Goal: Task Accomplishment & Management: Manage account settings

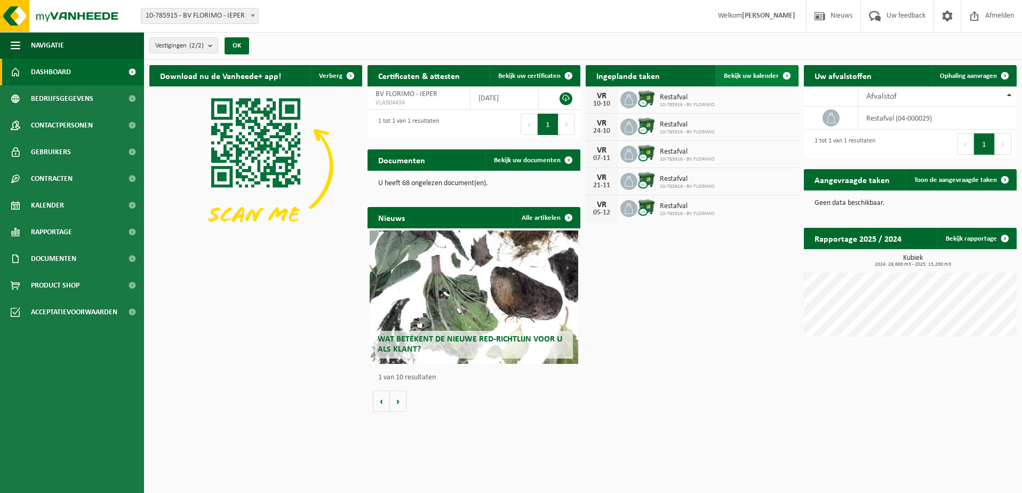
click at [746, 69] on link "Bekijk uw kalender" at bounding box center [757, 75] width 82 height 21
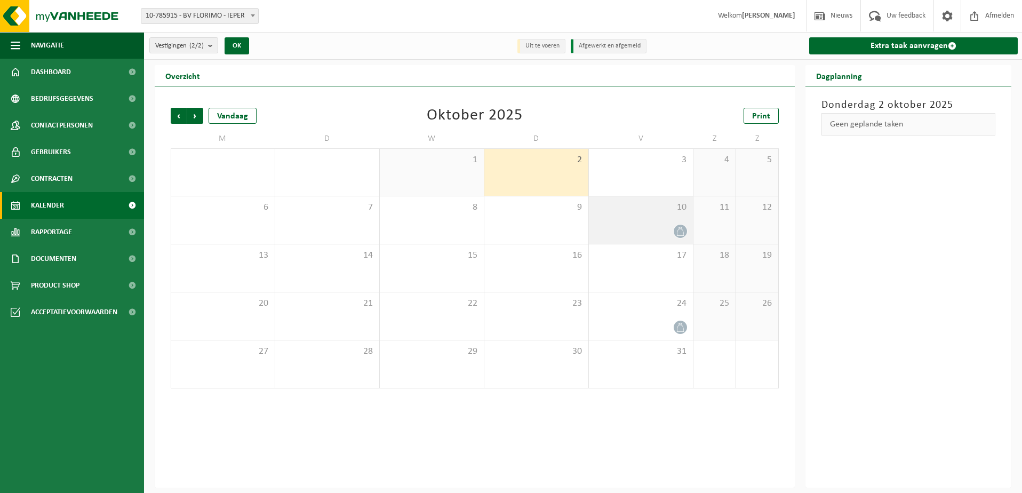
click at [667, 221] on div "10" at bounding box center [641, 219] width 104 height 47
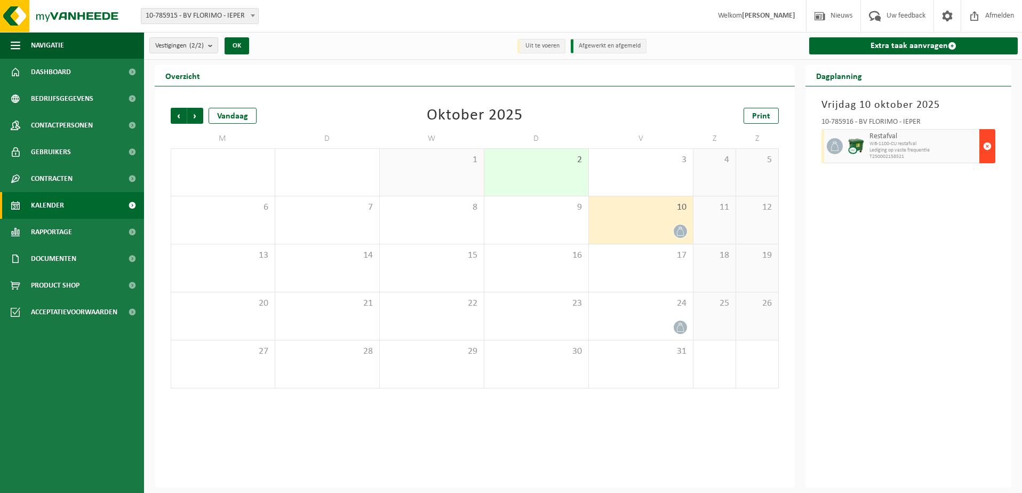
click at [987, 146] on span "button" at bounding box center [987, 146] width 9 height 21
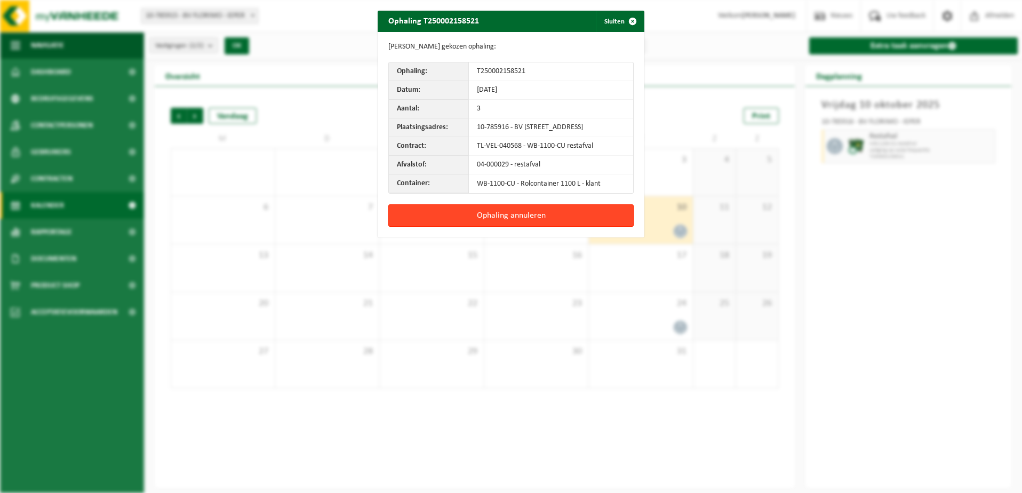
click at [541, 223] on button "Ophaling annuleren" at bounding box center [510, 215] width 245 height 22
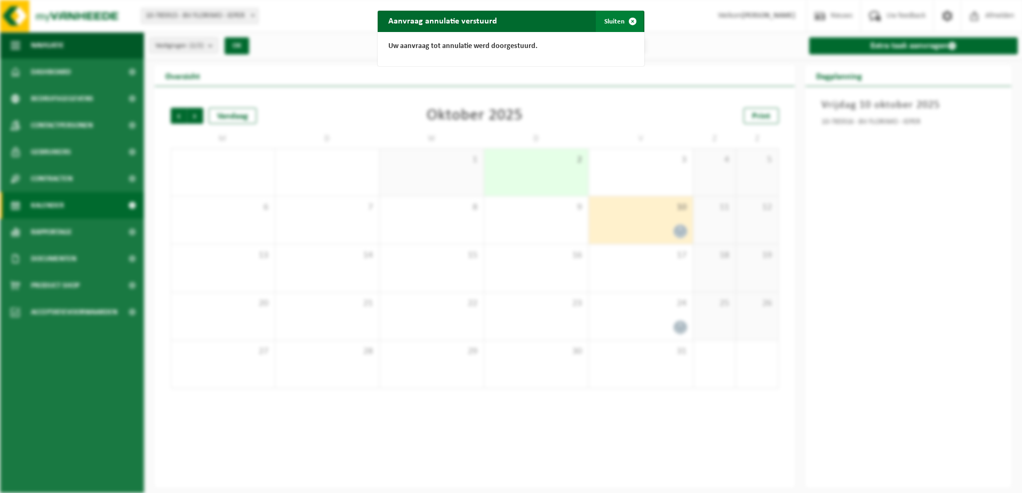
click at [628, 21] on span "button" at bounding box center [632, 21] width 21 height 21
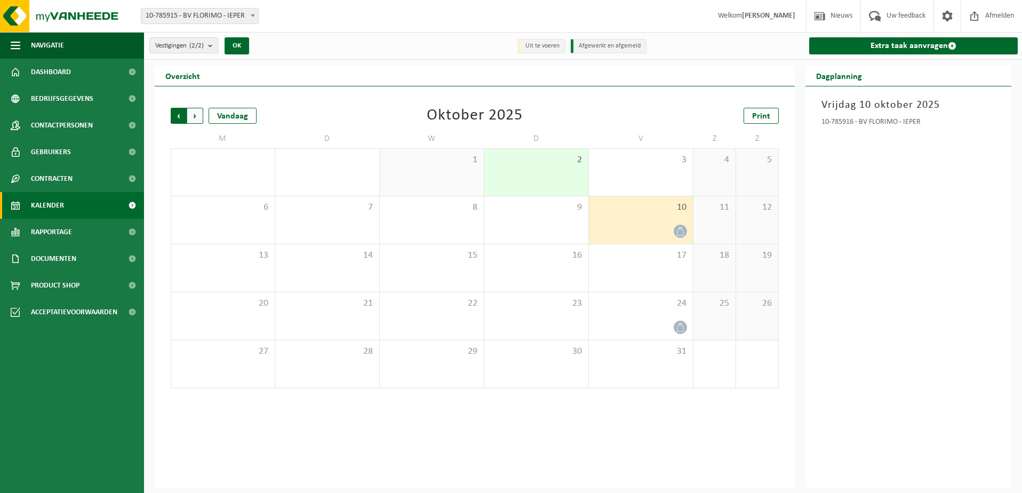
click at [196, 115] on span "Volgende" at bounding box center [195, 116] width 16 height 16
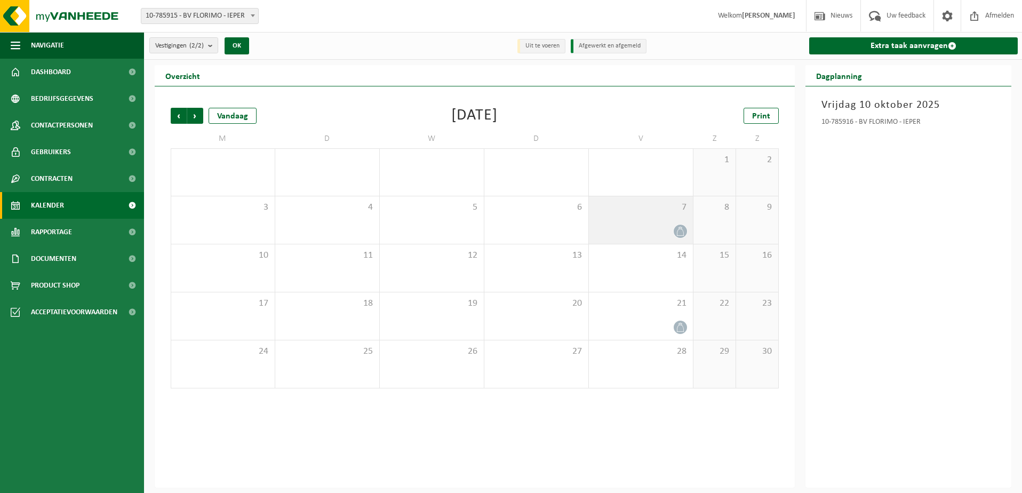
click at [636, 220] on div "7" at bounding box center [641, 219] width 104 height 47
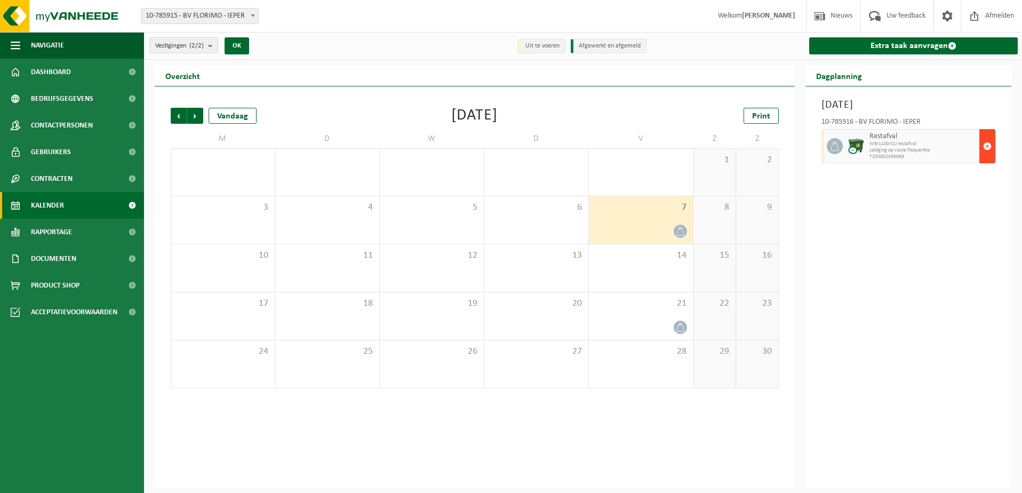
click at [987, 145] on span "button" at bounding box center [987, 146] width 9 height 21
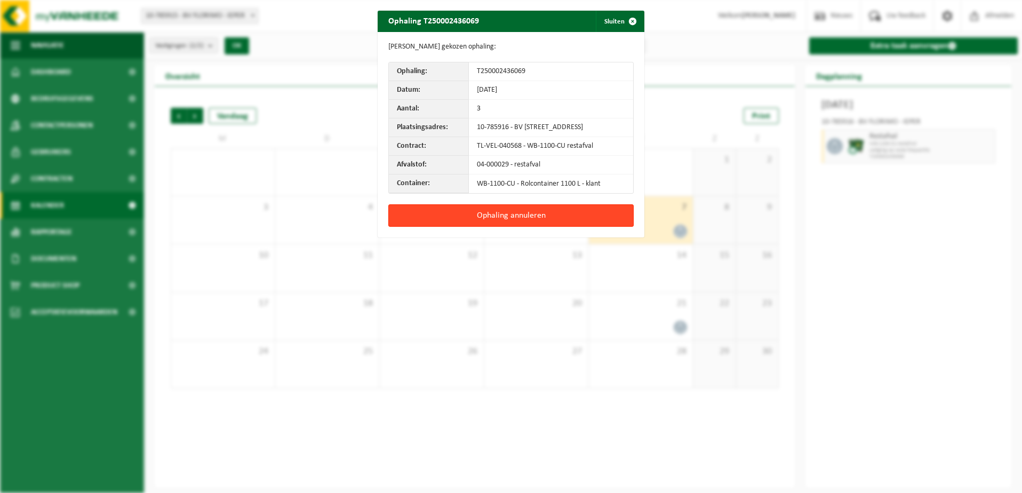
click at [550, 223] on button "Ophaling annuleren" at bounding box center [510, 215] width 245 height 22
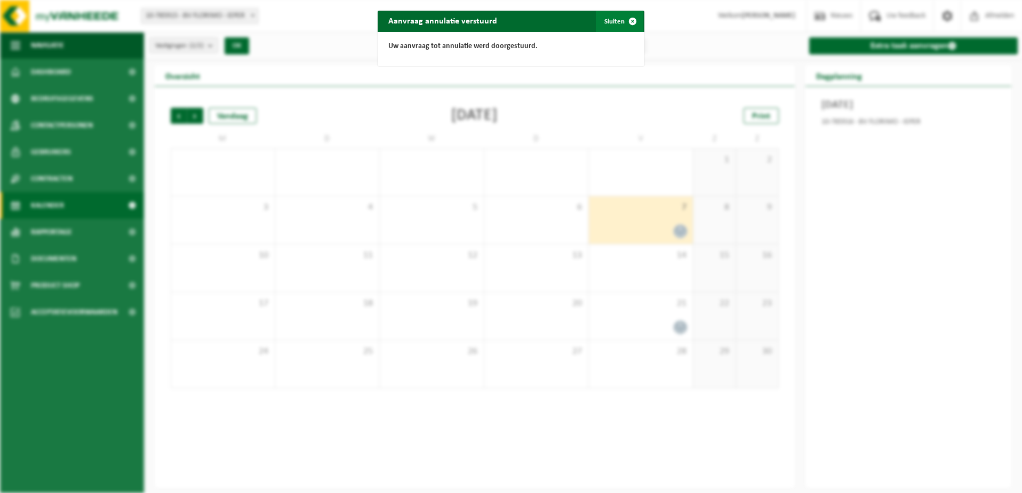
click at [630, 21] on span "button" at bounding box center [632, 21] width 21 height 21
